Goal: Task Accomplishment & Management: Complete application form

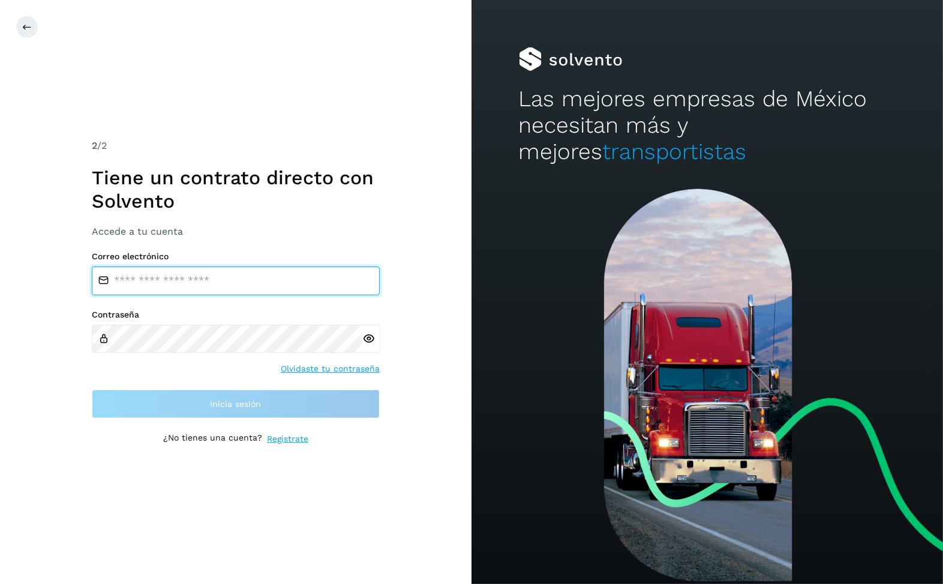
click at [173, 290] on input "email" at bounding box center [236, 280] width 288 height 29
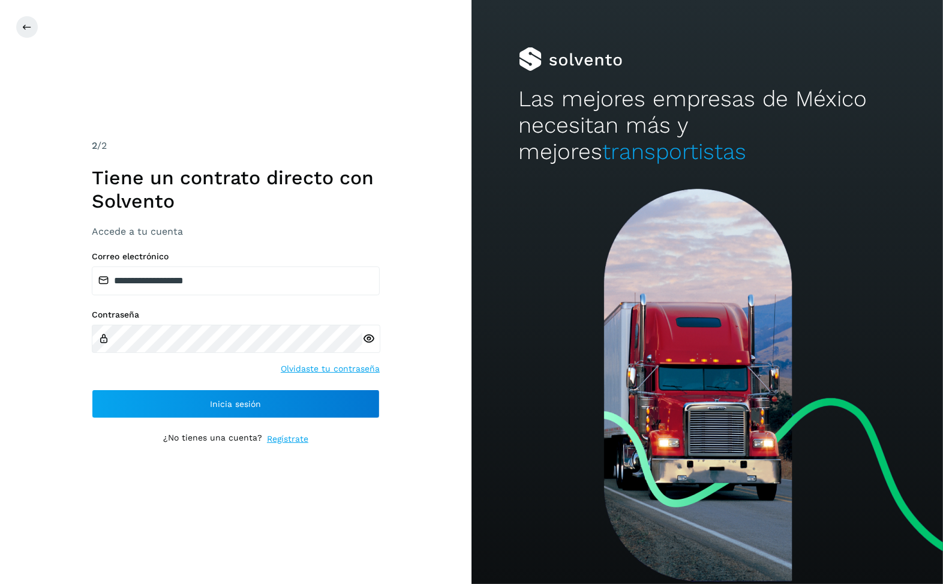
type input "**********"
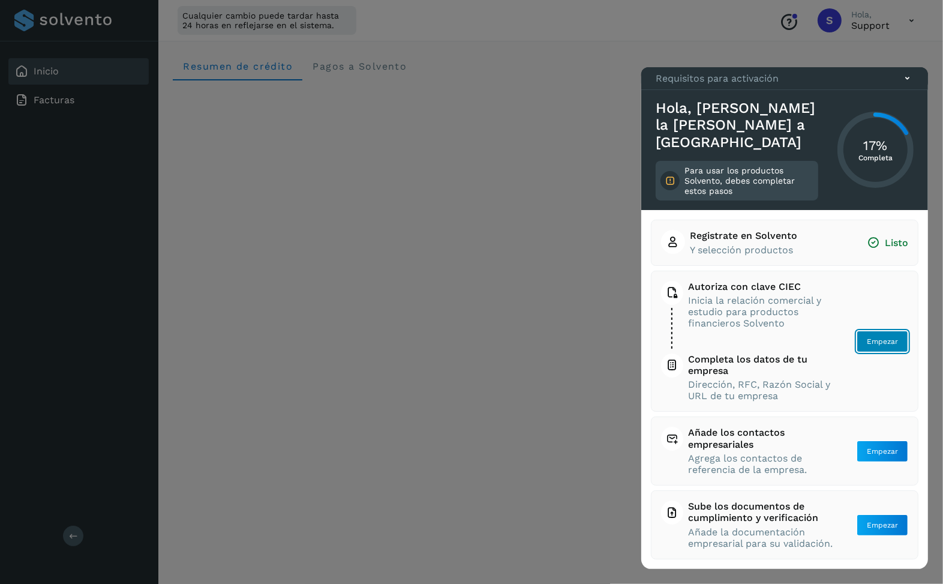
click at [882, 346] on span "Empezar" at bounding box center [882, 341] width 31 height 11
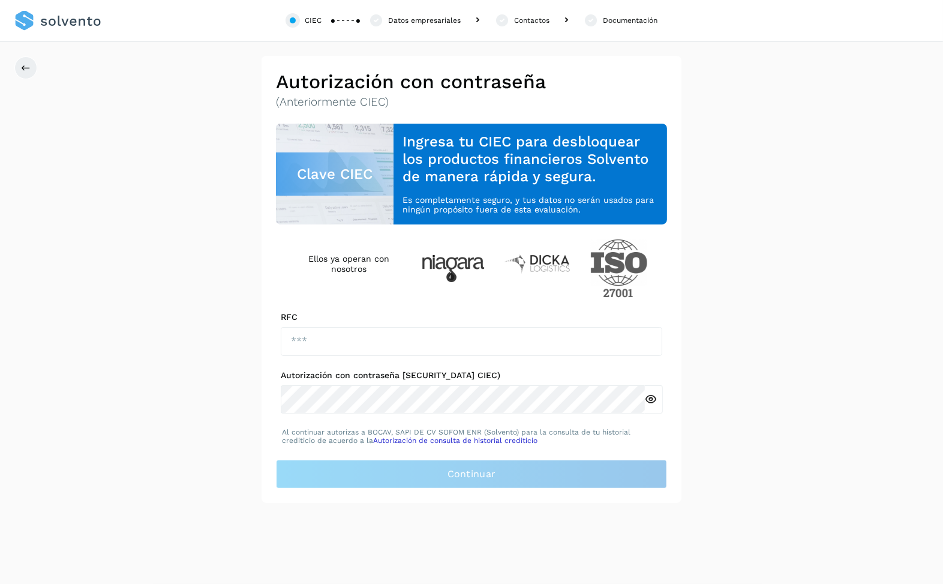
click at [245, 448] on div "Autorización con contraseña [SECURITY_DATA] CIEC) Clave CIEC Ingresa tu CIEC pa…" at bounding box center [471, 279] width 943 height 447
click at [29, 62] on button at bounding box center [25, 67] width 23 height 23
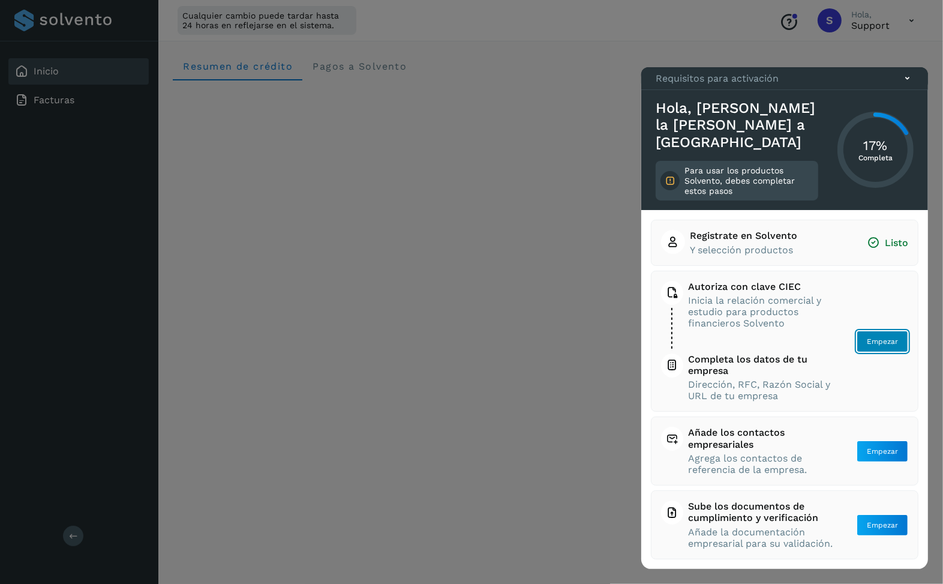
click at [886, 343] on span "Empezar" at bounding box center [882, 341] width 31 height 11
